Goal: Learn about a topic

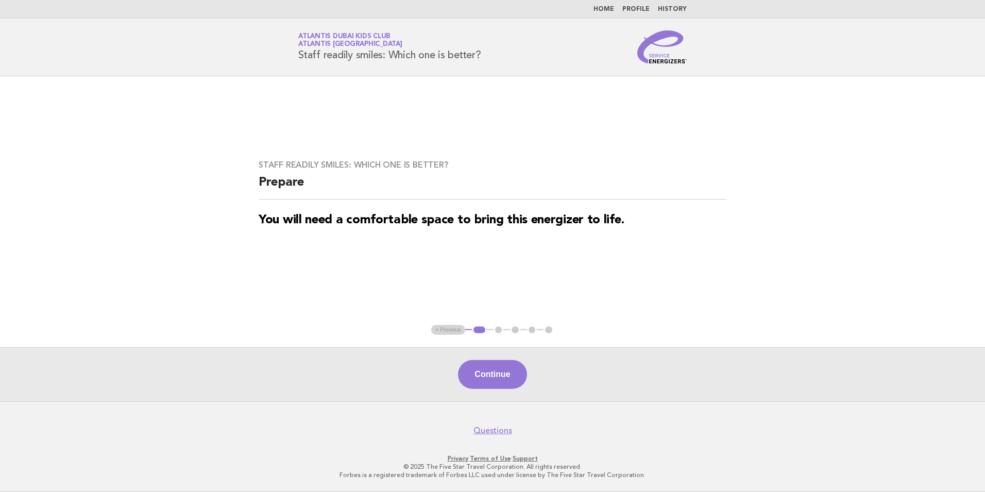
click at [614, 4] on nav "Home Profile History" at bounding box center [492, 9] width 985 height 18
click at [610, 10] on link "Home" at bounding box center [604, 9] width 21 height 6
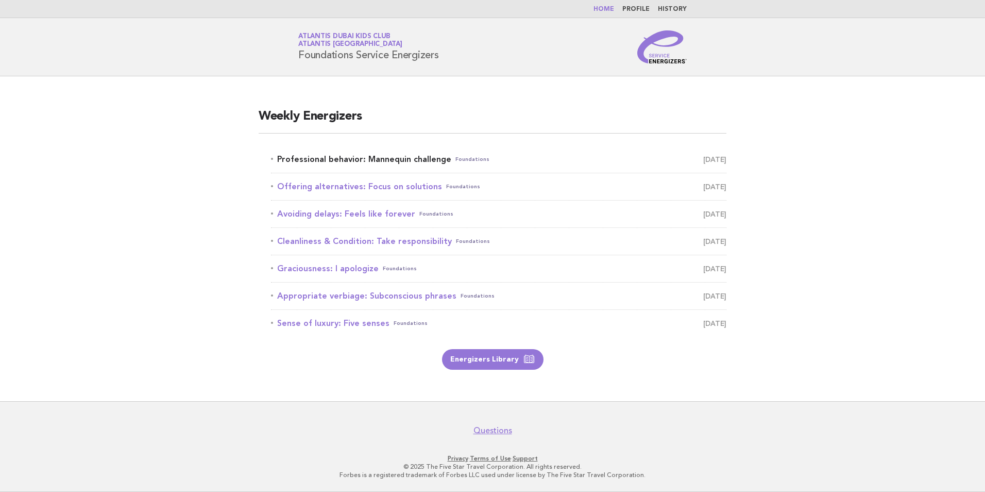
click at [393, 163] on link "Professional behavior: Mannequin challenge Foundations September 5" at bounding box center [499, 159] width 456 height 14
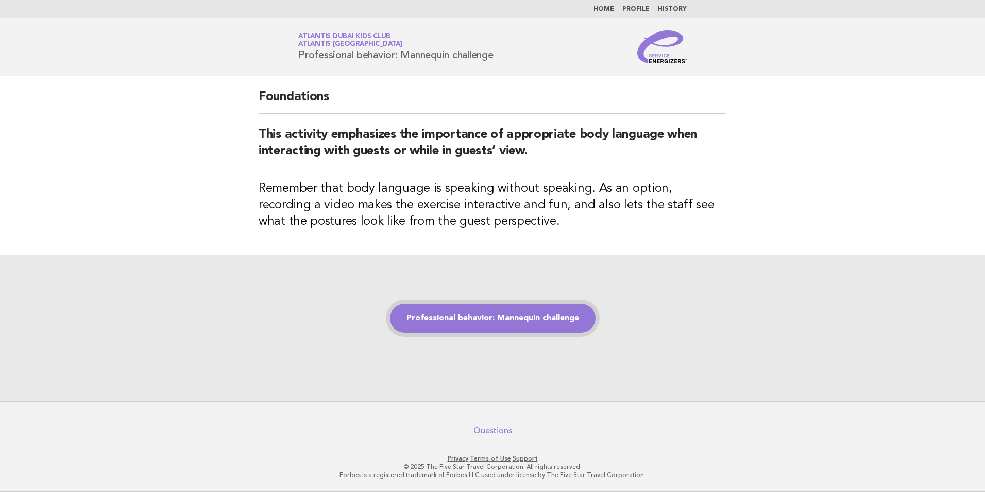
click at [531, 323] on link "Professional behavior: Mannequin challenge" at bounding box center [493, 318] width 206 height 29
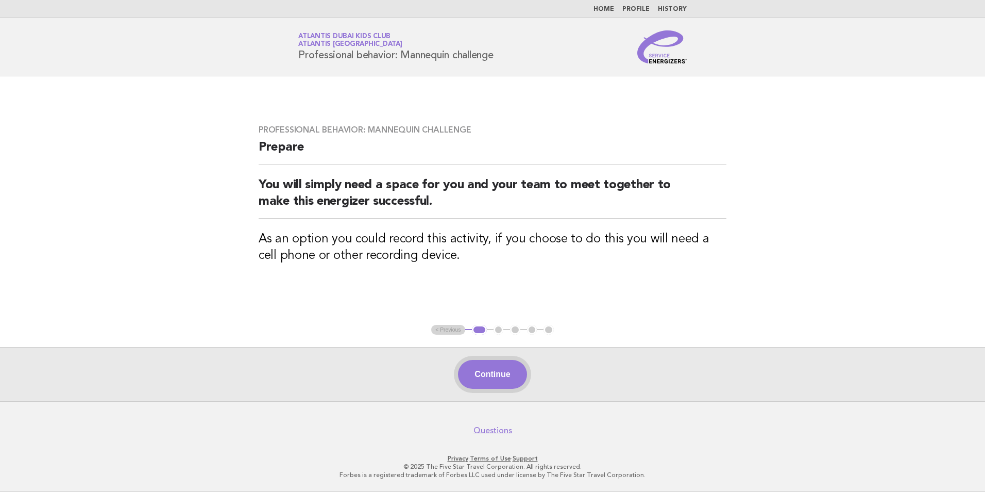
click at [514, 379] on button "Continue" at bounding box center [492, 374] width 69 height 29
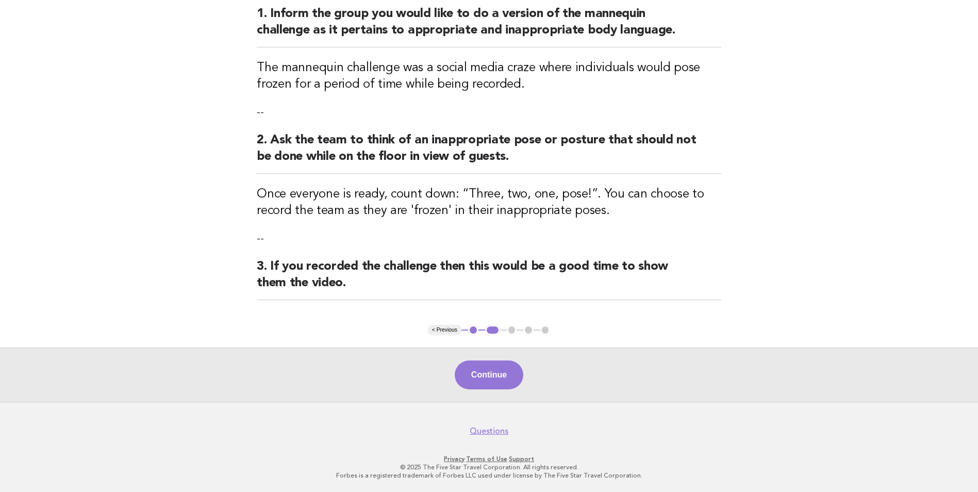
click at [514, 379] on button "Continue" at bounding box center [489, 374] width 69 height 29
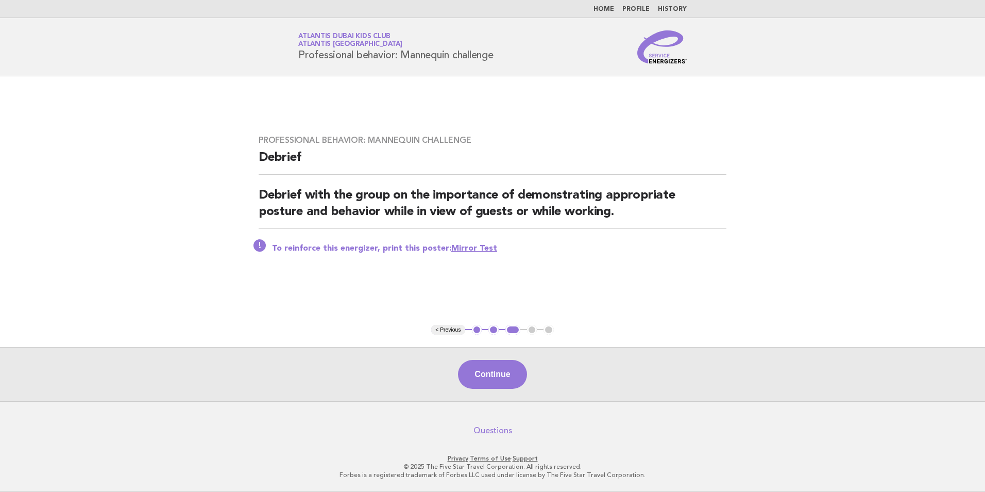
click at [605, 13] on nav "Home Profile History" at bounding box center [492, 9] width 985 height 18
click at [606, 12] on link "Home" at bounding box center [604, 9] width 21 height 6
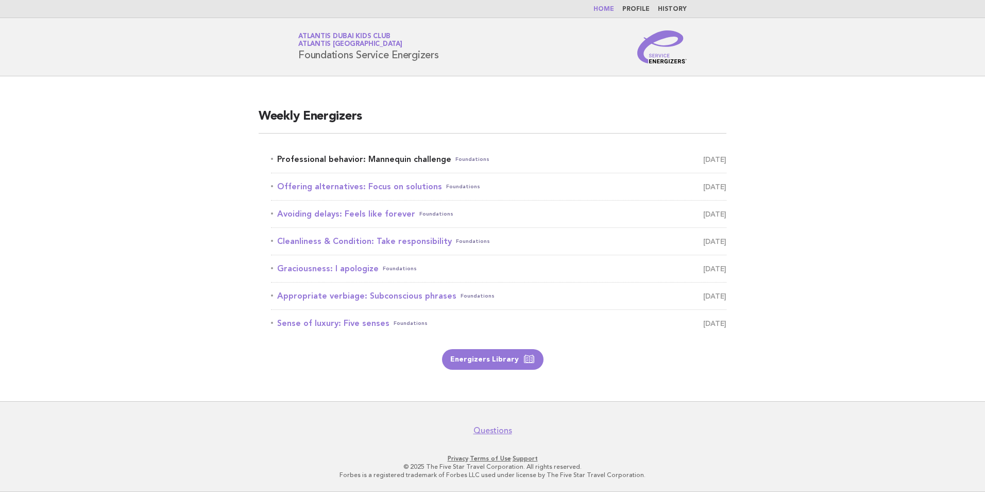
click at [427, 160] on link "Professional behavior: Mannequin challenge Foundations September 5" at bounding box center [499, 159] width 456 height 14
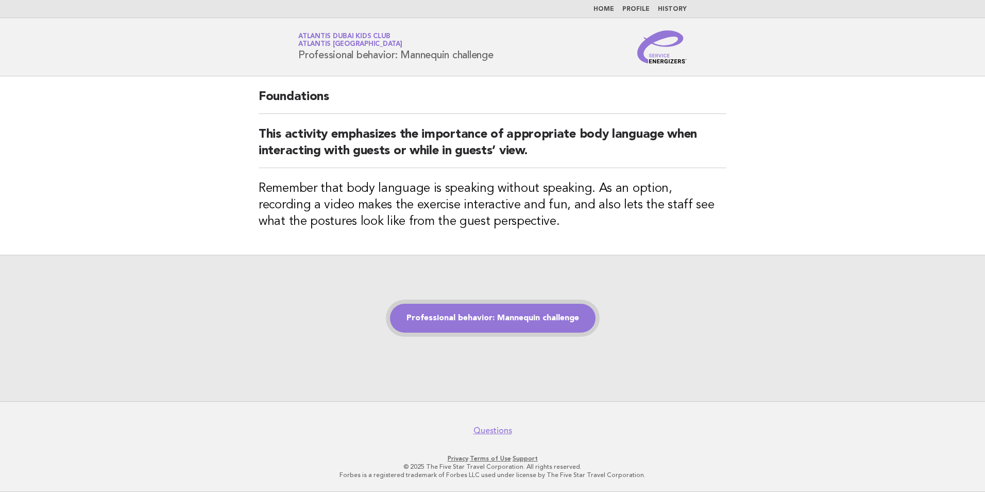
click at [528, 316] on link "Professional behavior: Mannequin challenge" at bounding box center [493, 318] width 206 height 29
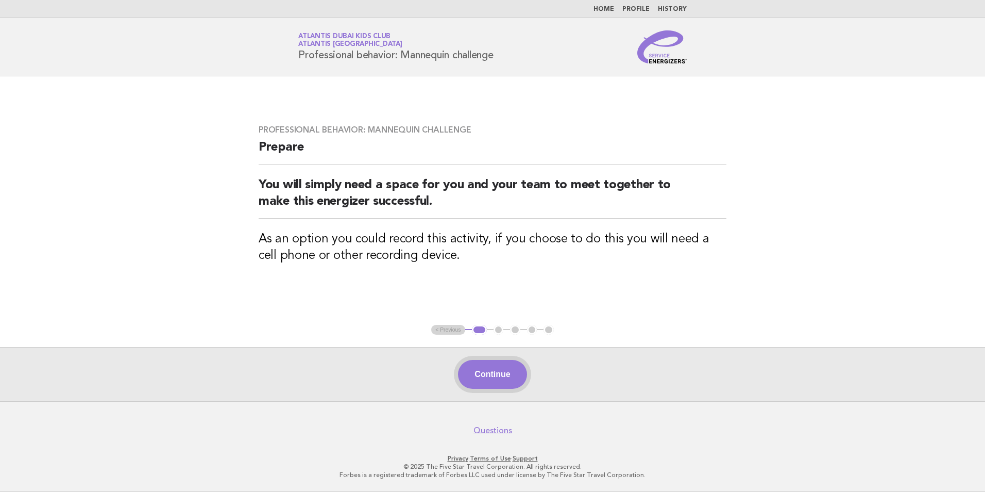
click at [500, 386] on button "Continue" at bounding box center [492, 374] width 69 height 29
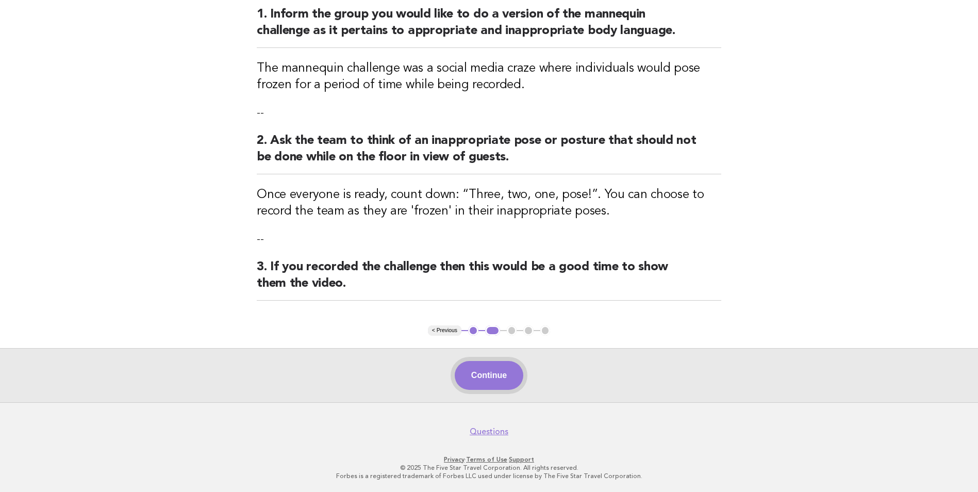
scroll to position [135, 0]
click at [507, 381] on button "Continue" at bounding box center [489, 374] width 69 height 29
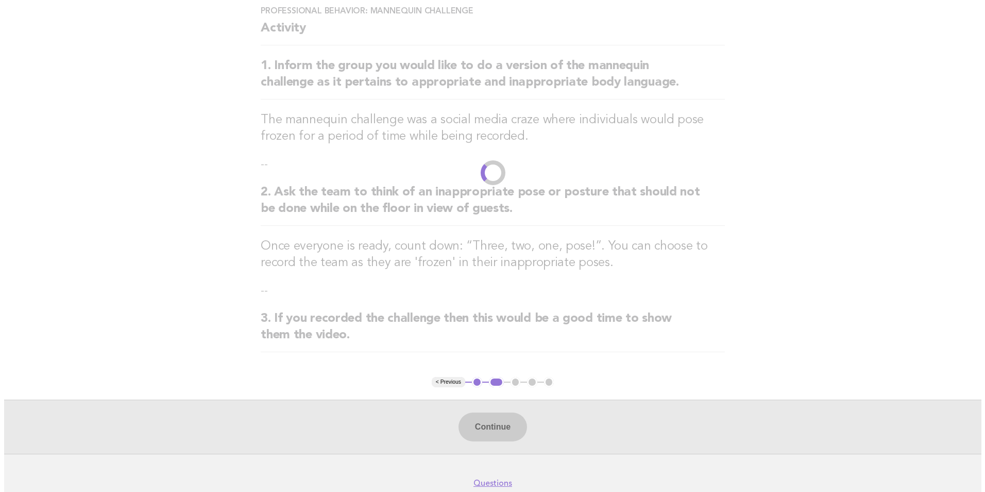
scroll to position [0, 0]
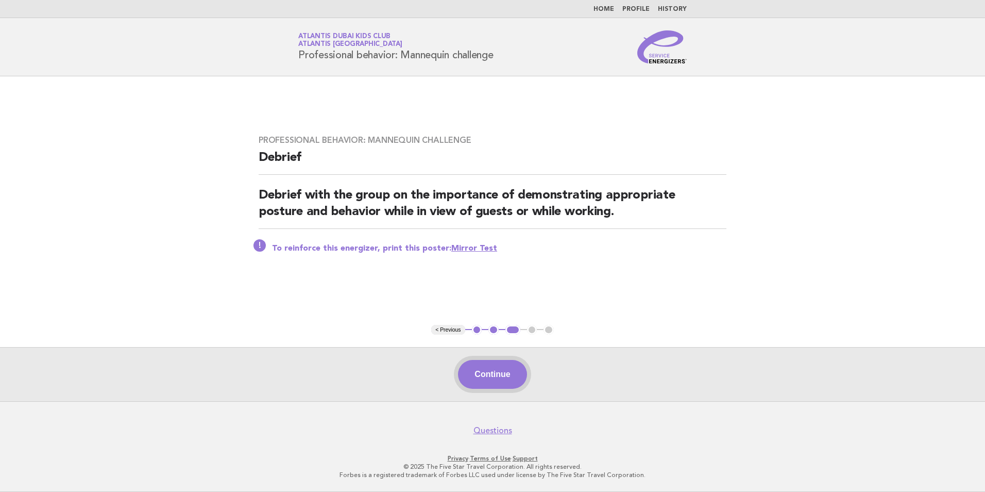
click at [507, 379] on button "Continue" at bounding box center [492, 374] width 69 height 29
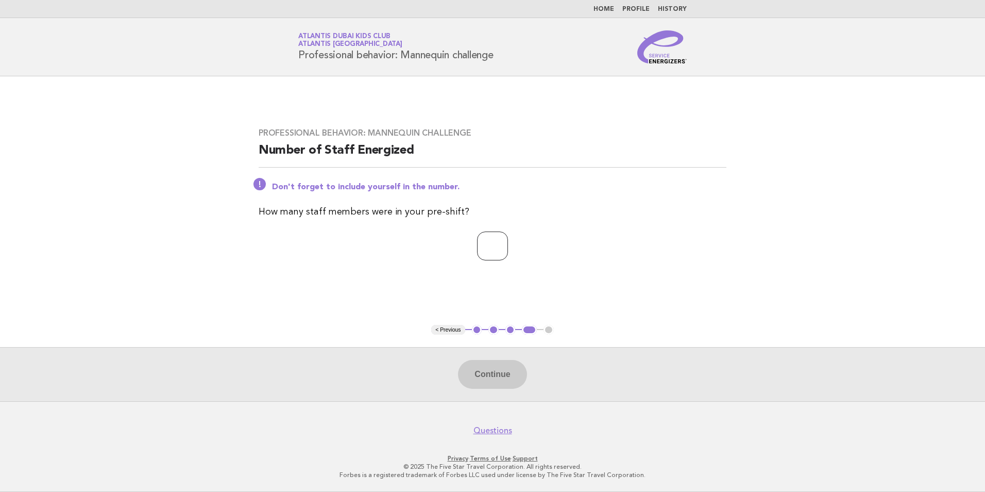
click at [490, 252] on input "number" at bounding box center [492, 245] width 31 height 29
type input "**"
click at [504, 369] on button "Continue" at bounding box center [492, 374] width 69 height 29
